Goal: Book appointment/travel/reservation

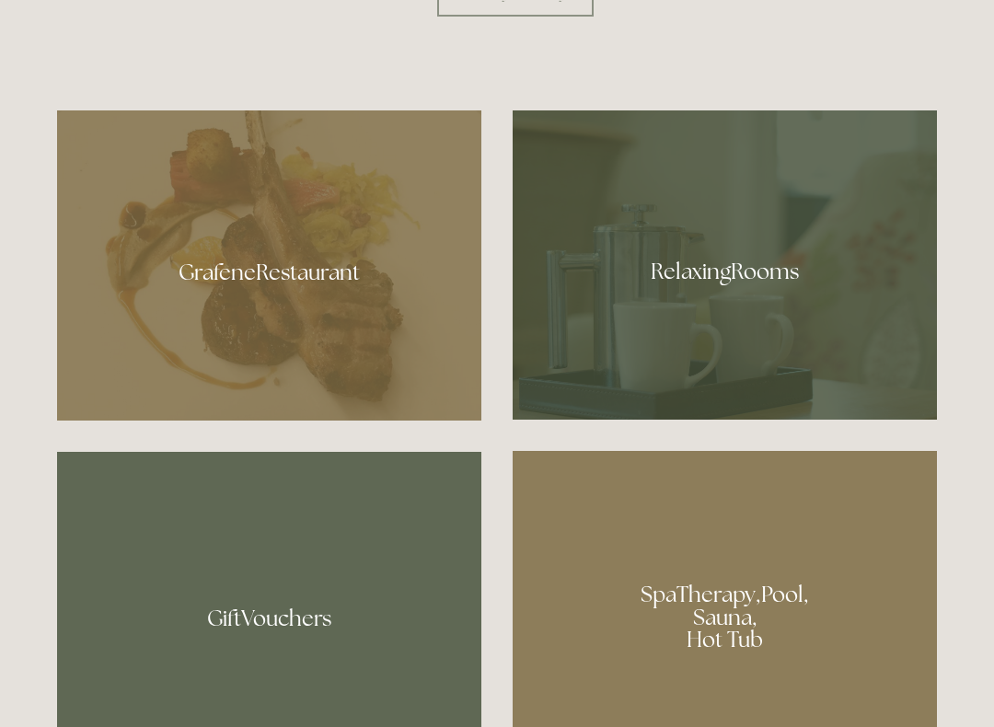
scroll to position [1064, 0]
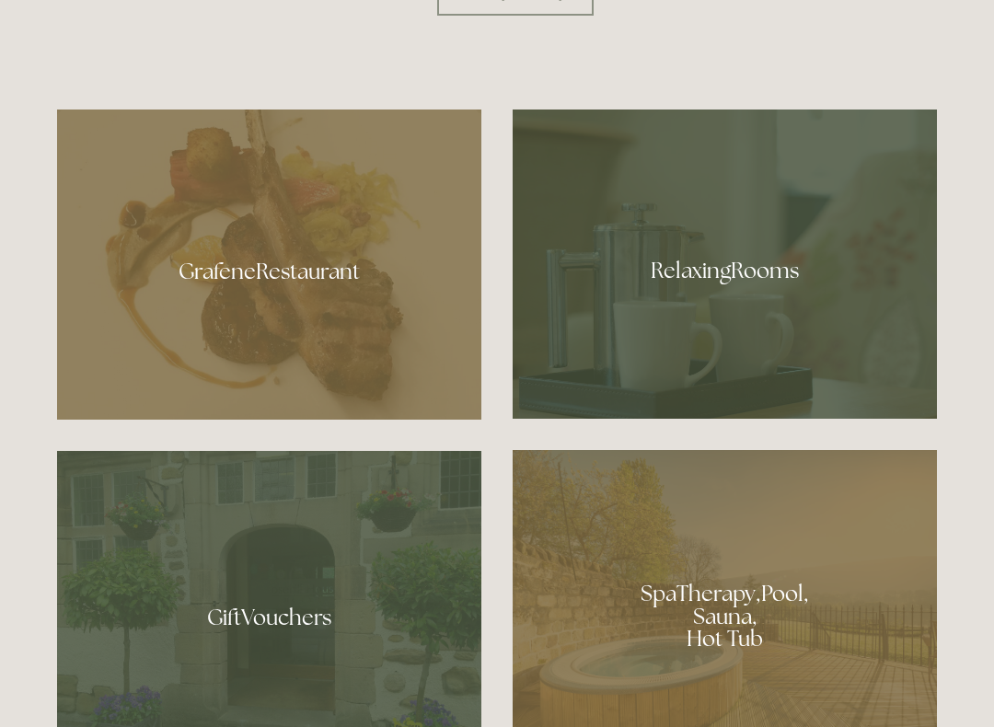
click at [323, 327] on div at bounding box center [269, 265] width 424 height 310
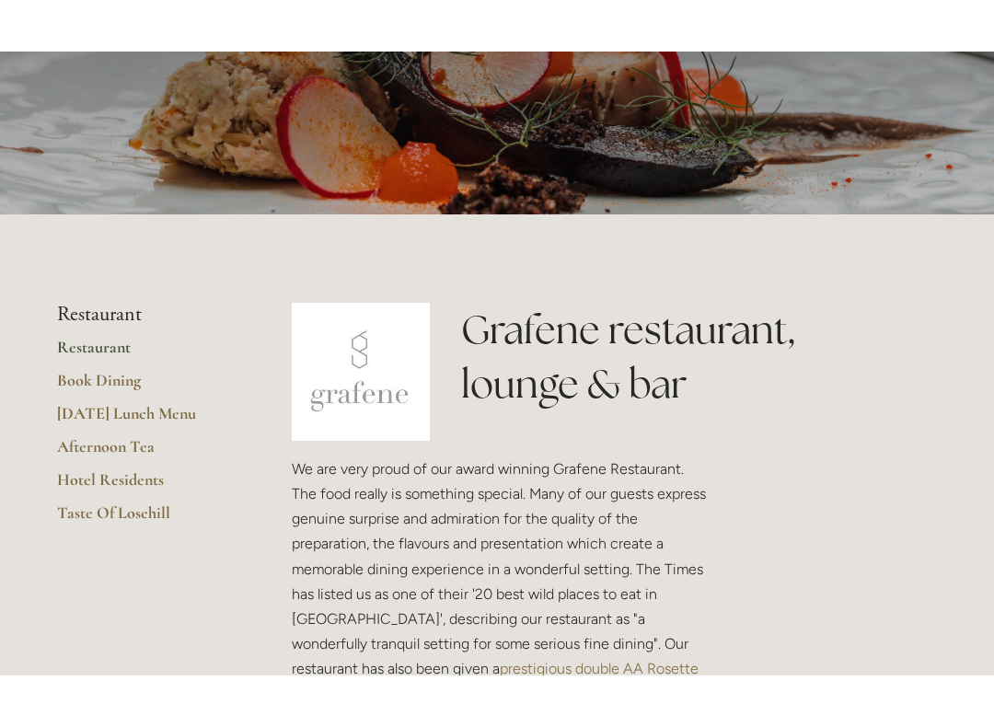
scroll to position [224, 0]
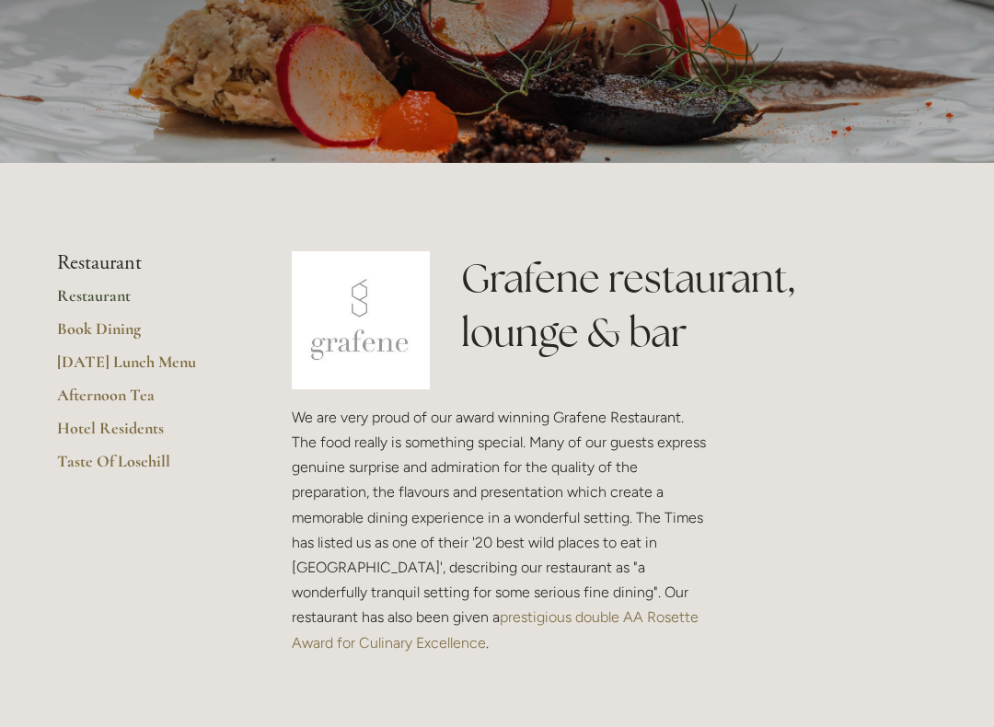
click at [163, 358] on link "[DATE] Lunch Menu" at bounding box center [145, 368] width 176 height 33
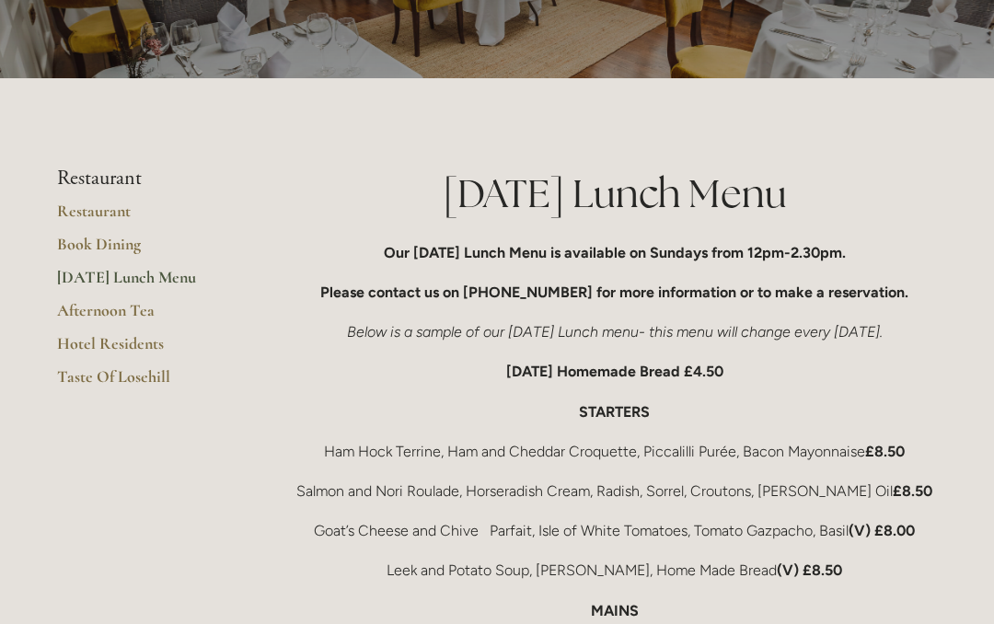
scroll to position [193, 0]
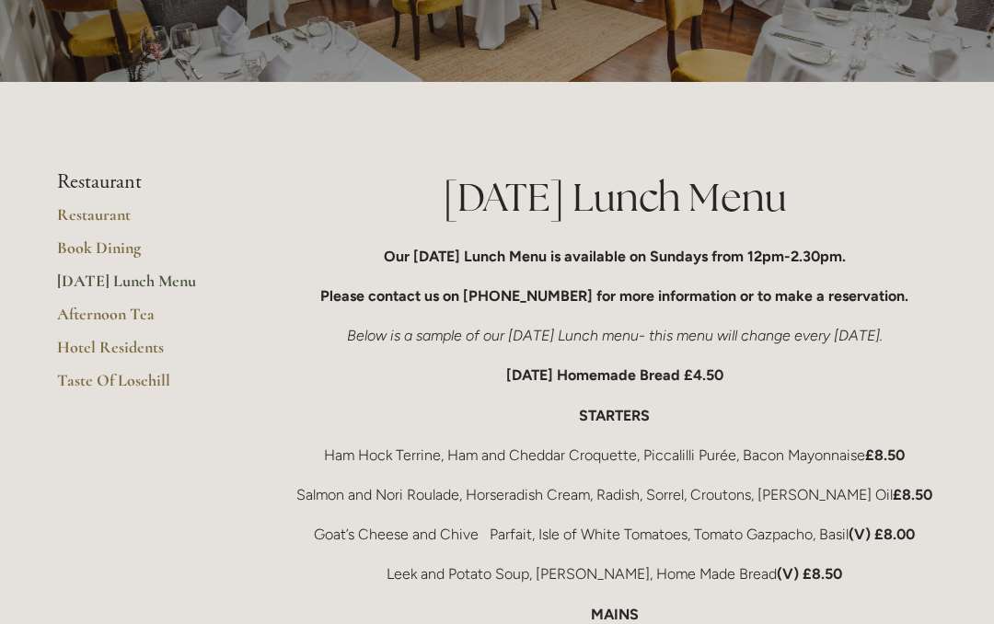
click at [116, 249] on link "Book Dining" at bounding box center [145, 254] width 176 height 33
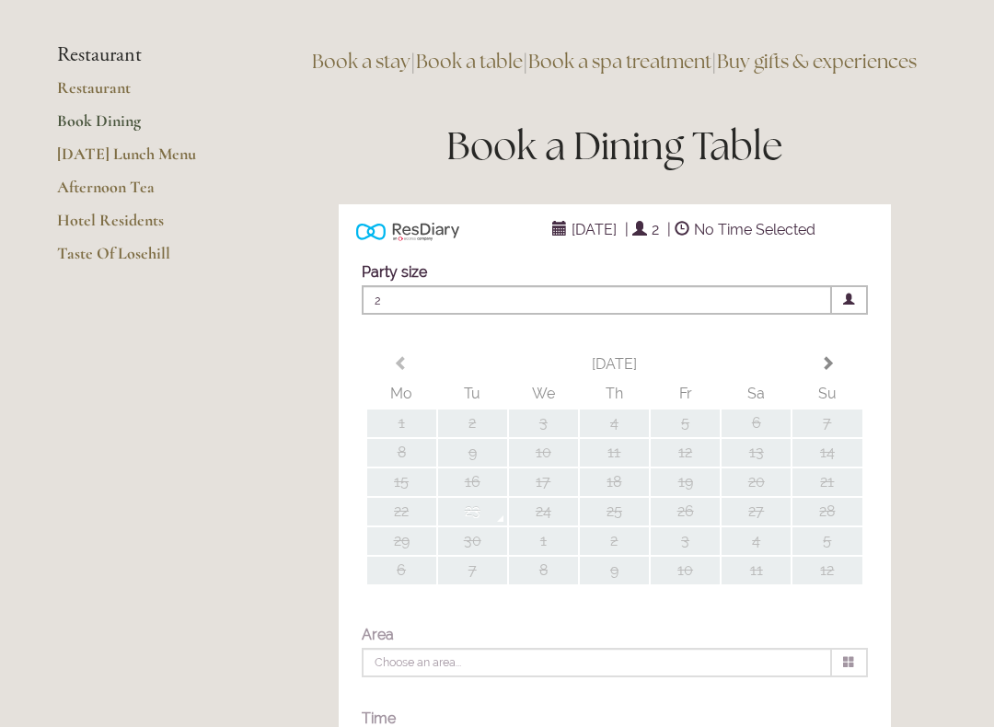
type input "Any Area"
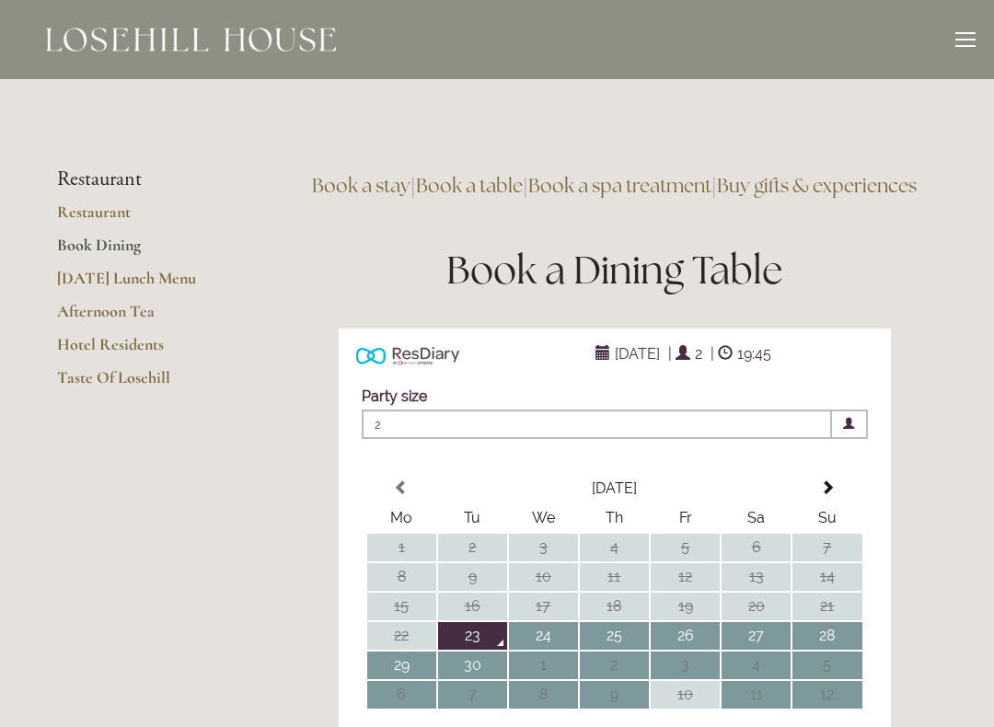
click at [102, 217] on link "Restaurant" at bounding box center [145, 218] width 176 height 33
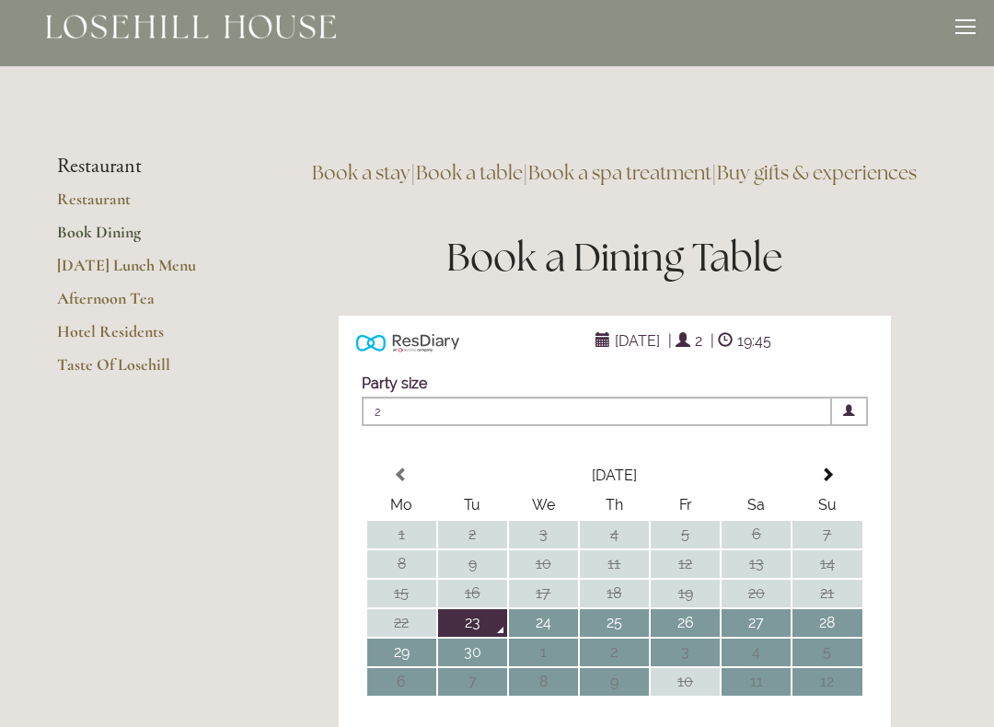
scroll to position [15, 0]
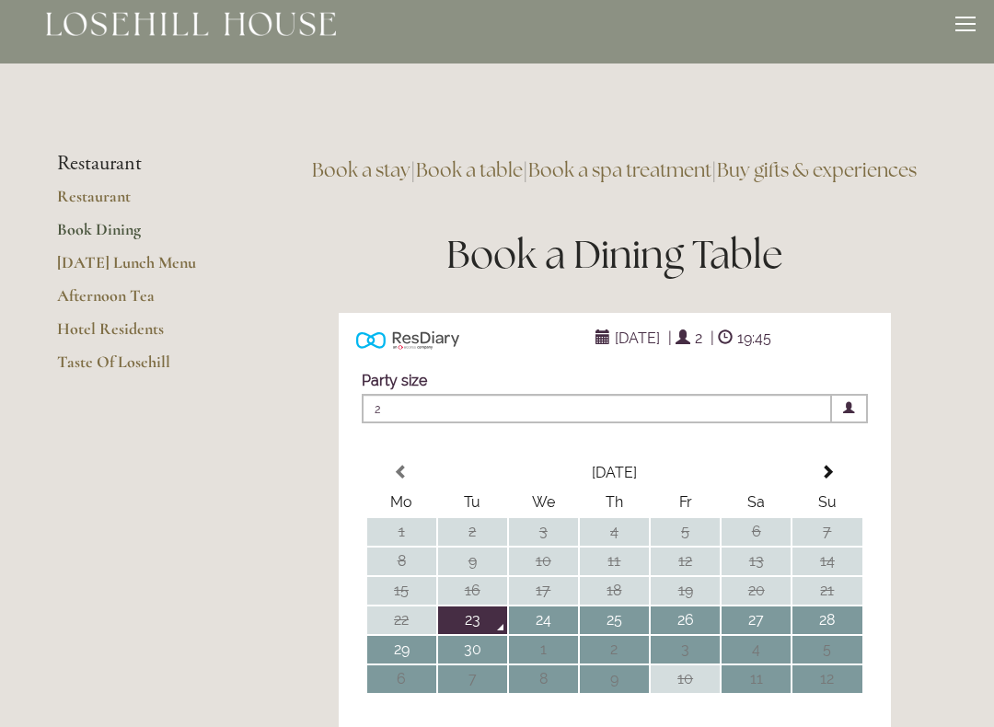
click at [136, 298] on link "Afternoon Tea" at bounding box center [145, 302] width 176 height 33
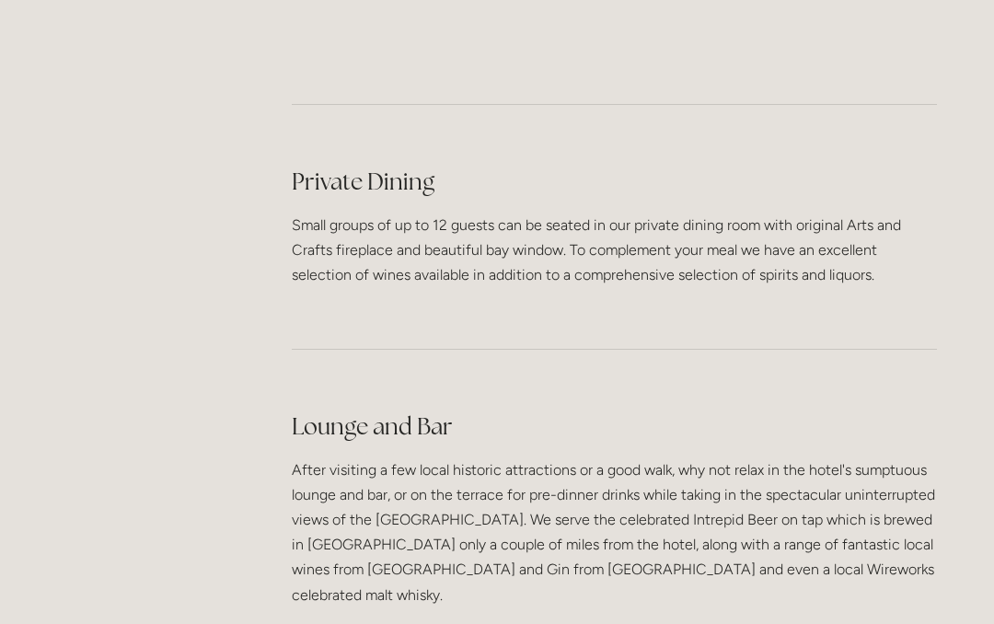
scroll to position [4281, 0]
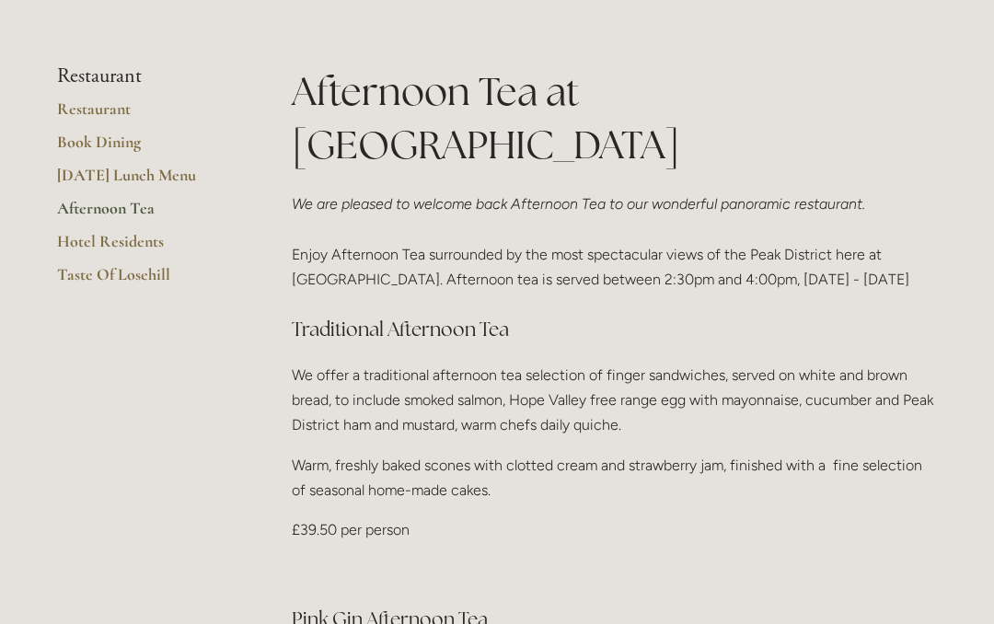
scroll to position [296, 0]
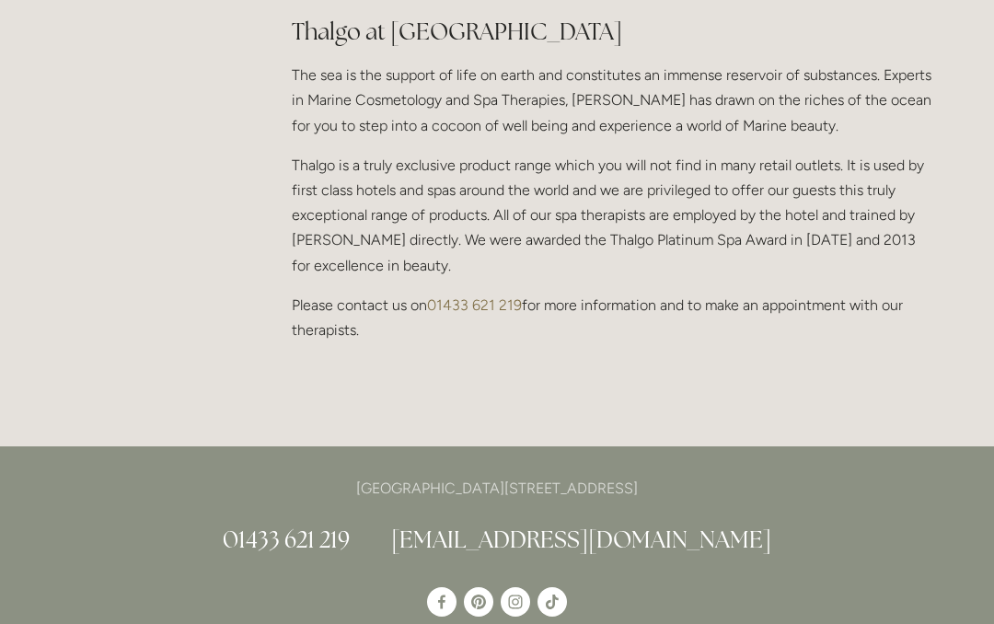
scroll to position [1742, 0]
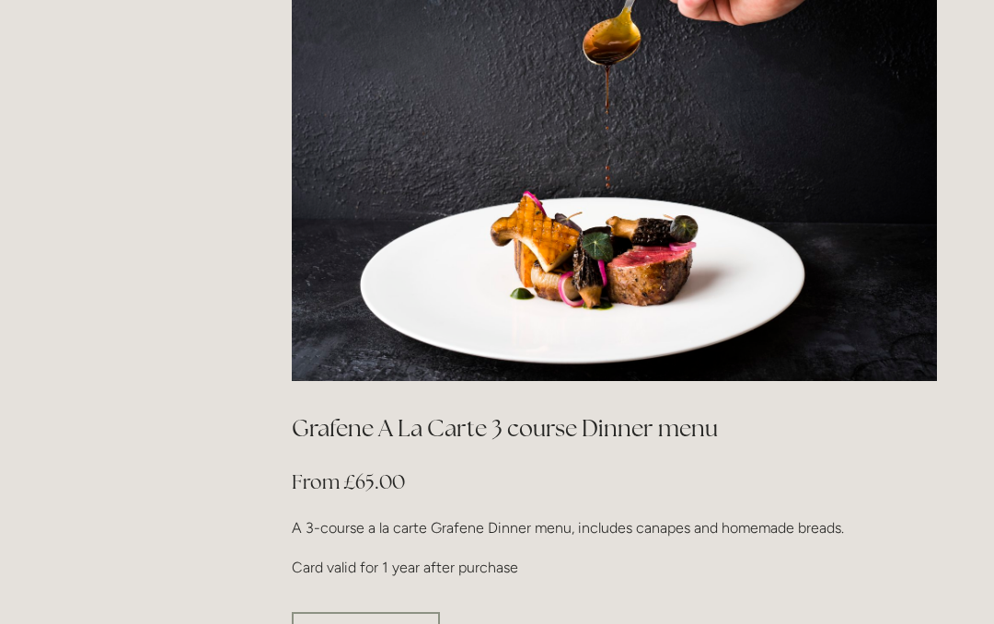
scroll to position [3067, 0]
